Goal: Navigation & Orientation: Find specific page/section

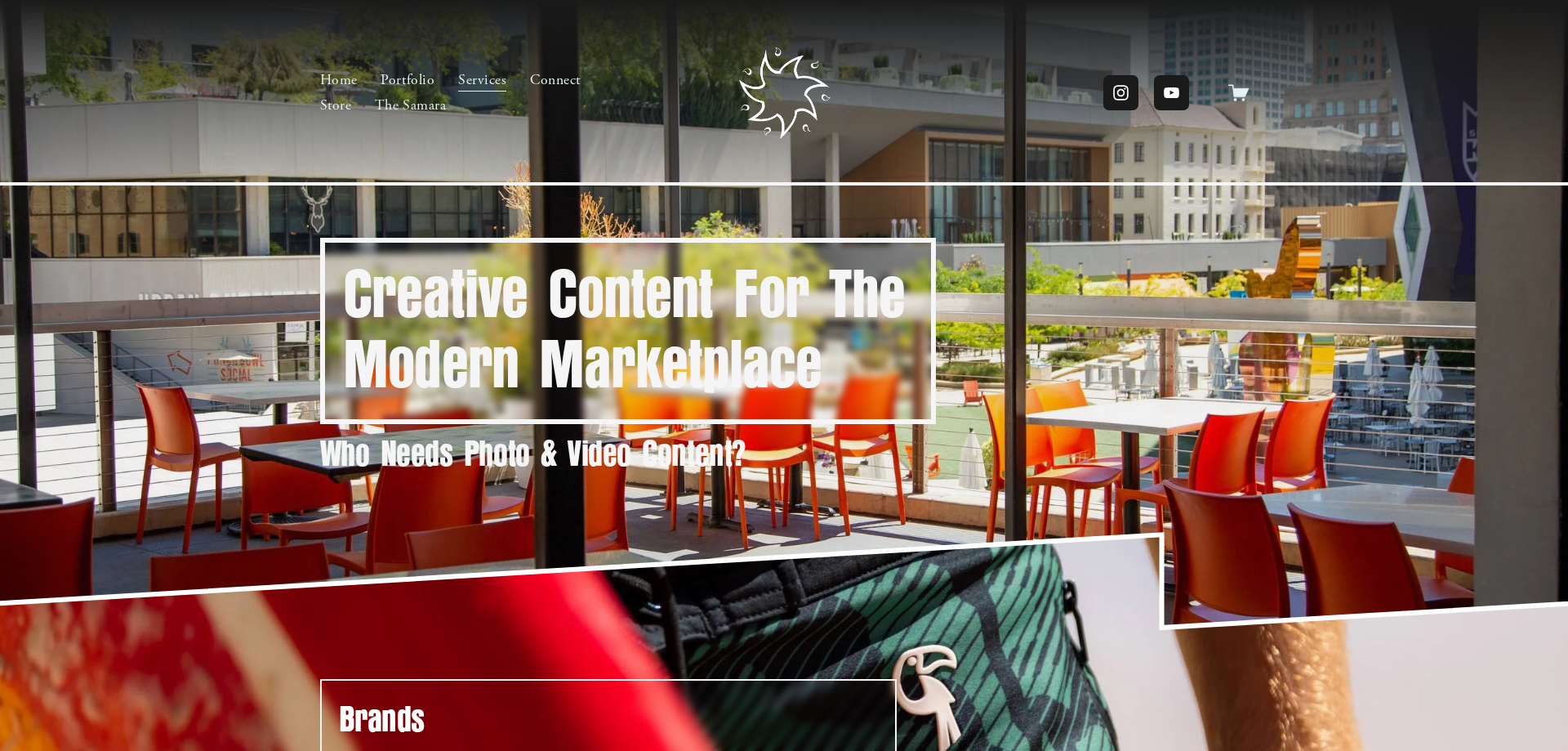
click at [334, 99] on link "Store" at bounding box center [336, 106] width 32 height 27
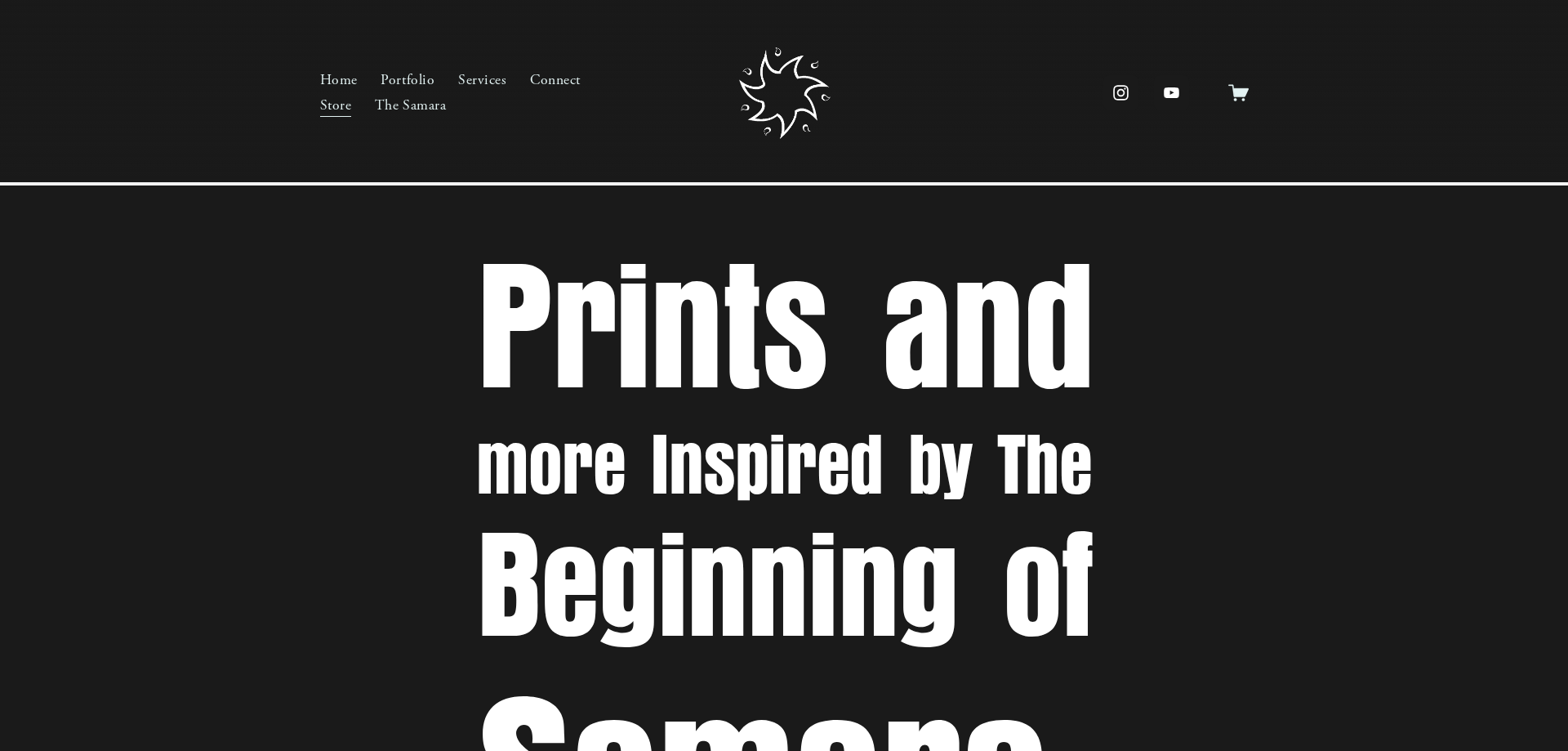
click at [541, 80] on link "Connect" at bounding box center [555, 80] width 50 height 27
